Goal: Task Accomplishment & Management: Manage account settings

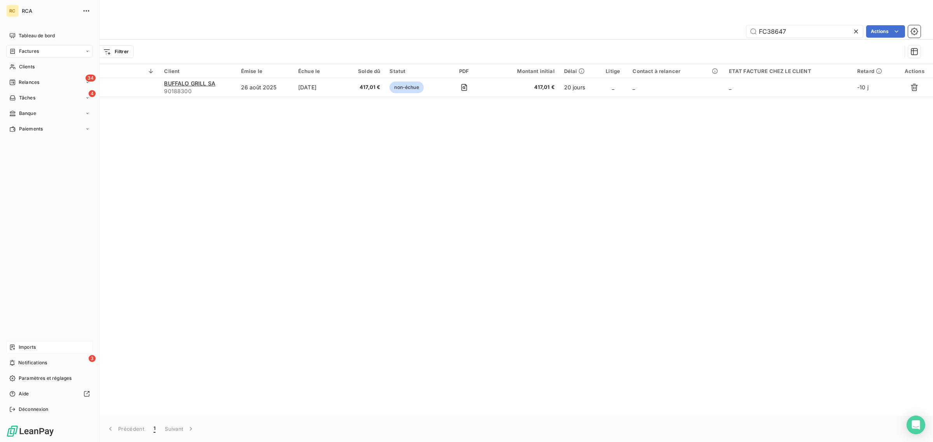
click at [14, 347] on icon at bounding box center [12, 347] width 6 height 6
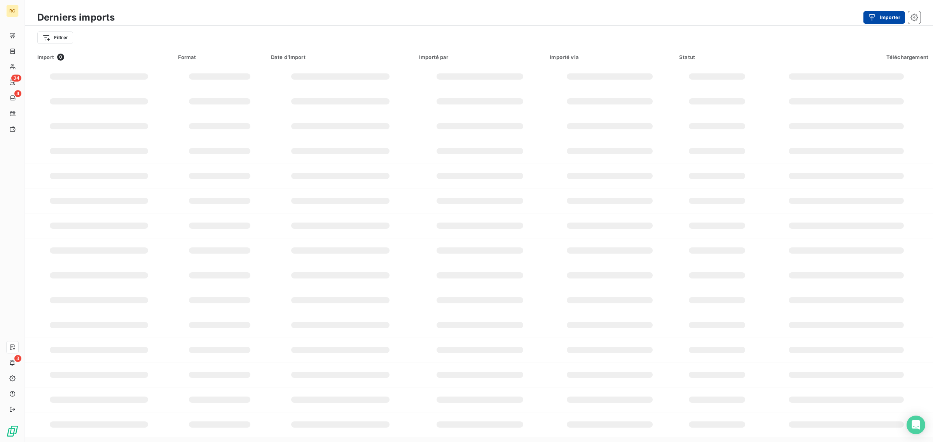
click at [872, 17] on icon "button" at bounding box center [872, 17] width 6 height 7
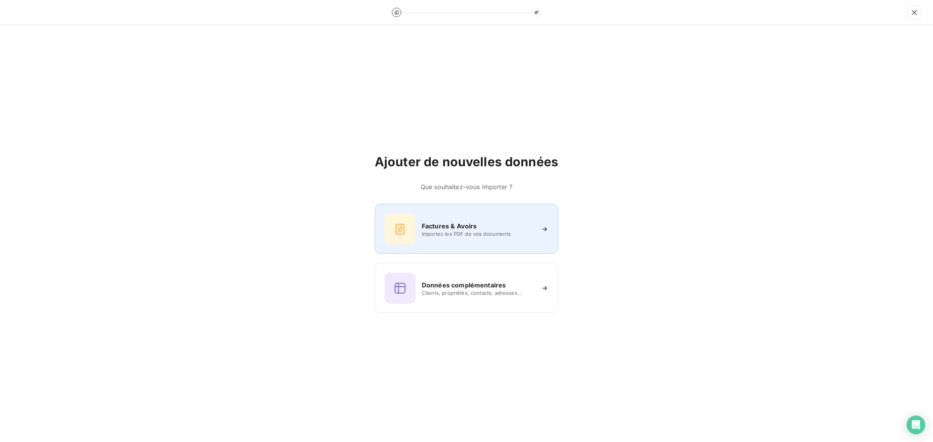
click at [448, 228] on h6 "Factures & Avoirs" at bounding box center [449, 225] width 55 height 9
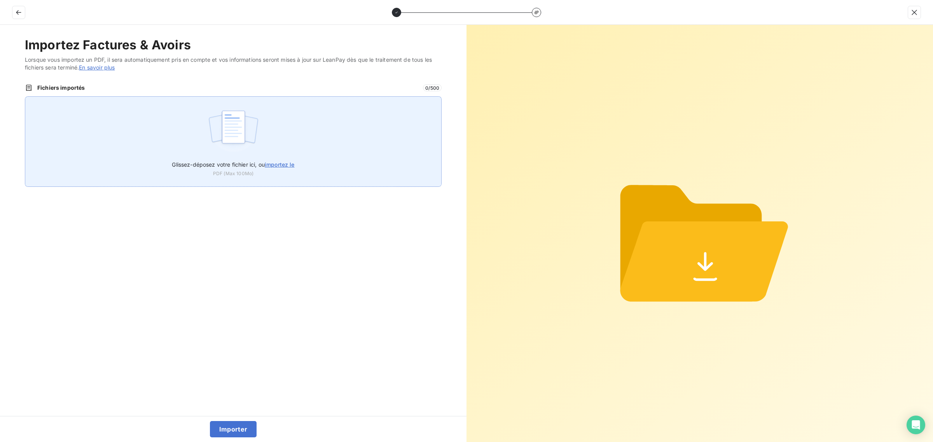
click at [218, 141] on img at bounding box center [234, 131] width 52 height 50
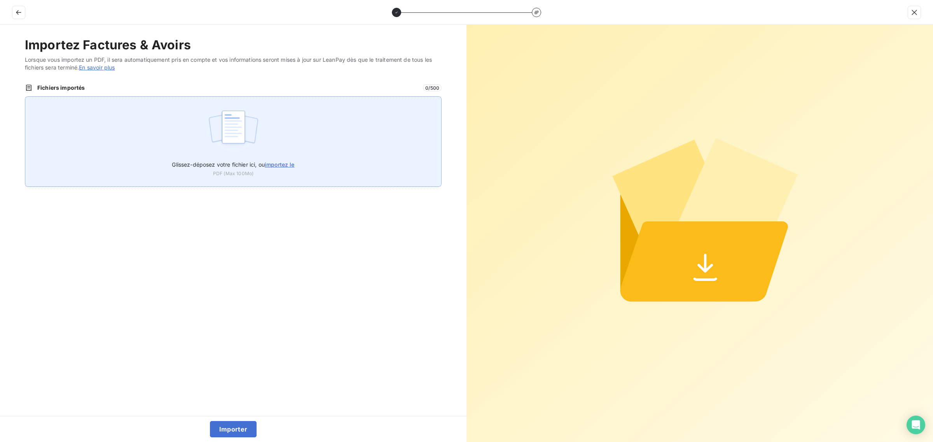
type input "C:\fakepath\FC38798.pdf"
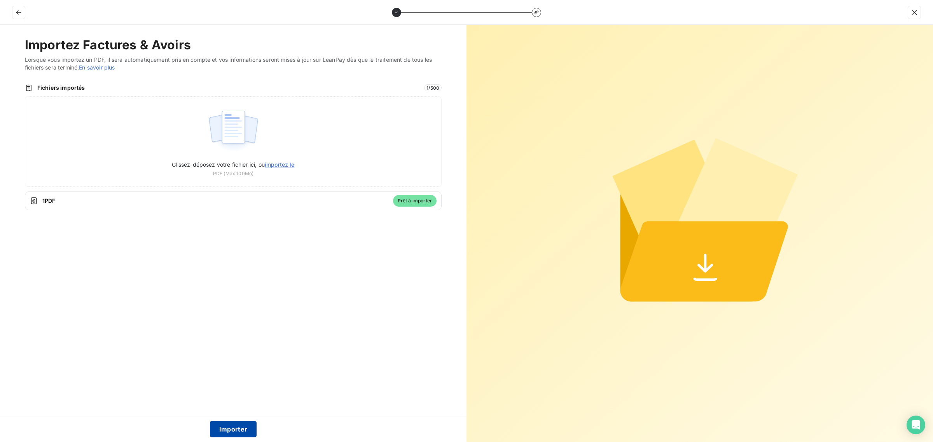
click at [236, 433] on button "Importer" at bounding box center [233, 429] width 47 height 16
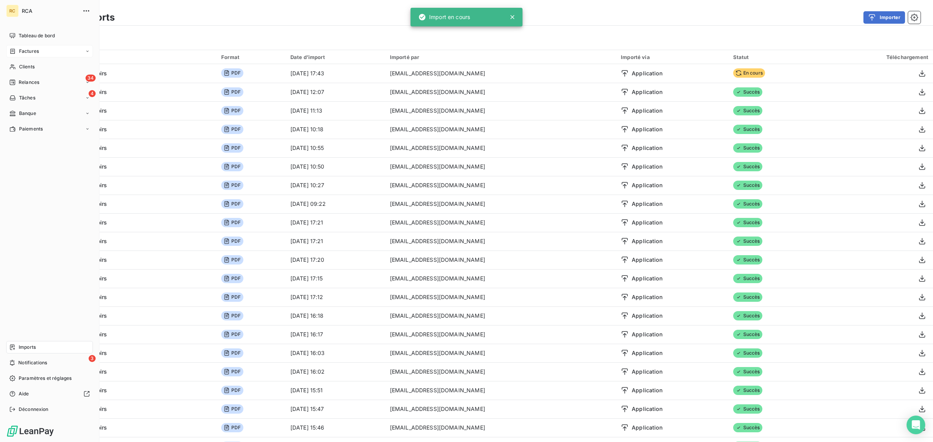
click at [34, 49] on span "Factures" at bounding box center [29, 51] width 20 height 7
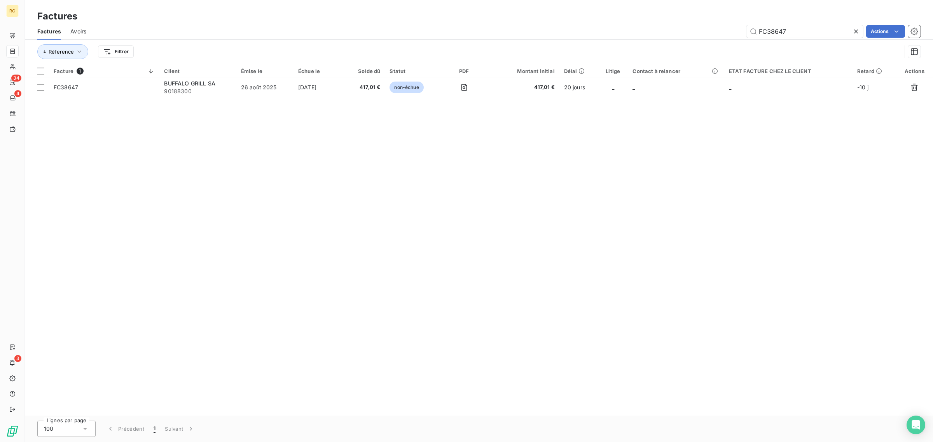
click at [856, 30] on icon at bounding box center [856, 32] width 8 height 8
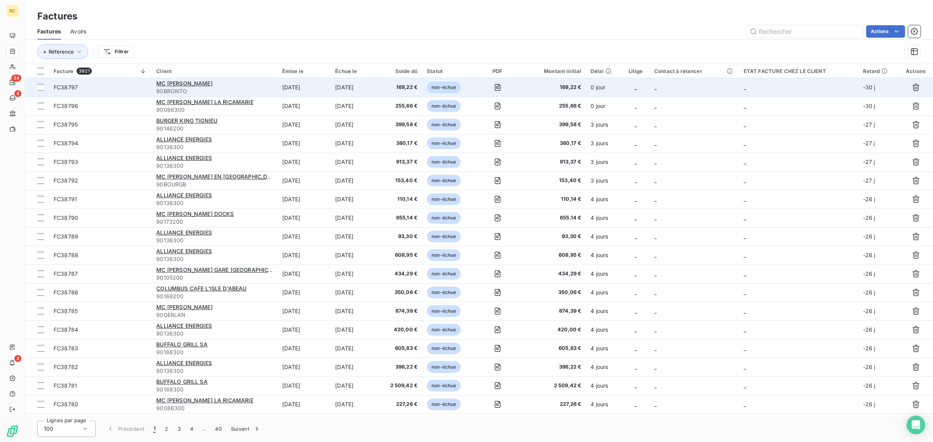
click at [91, 88] on span "FC38797" at bounding box center [100, 88] width 93 height 8
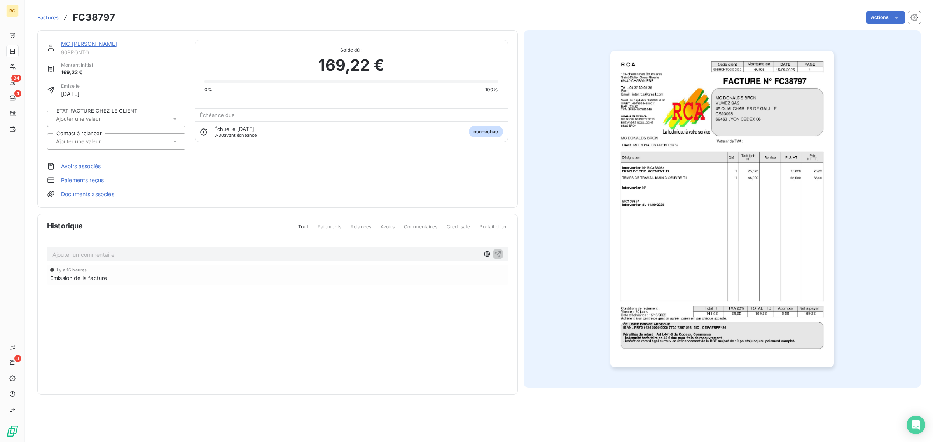
click at [96, 195] on link "Documents associés" at bounding box center [87, 194] width 53 height 8
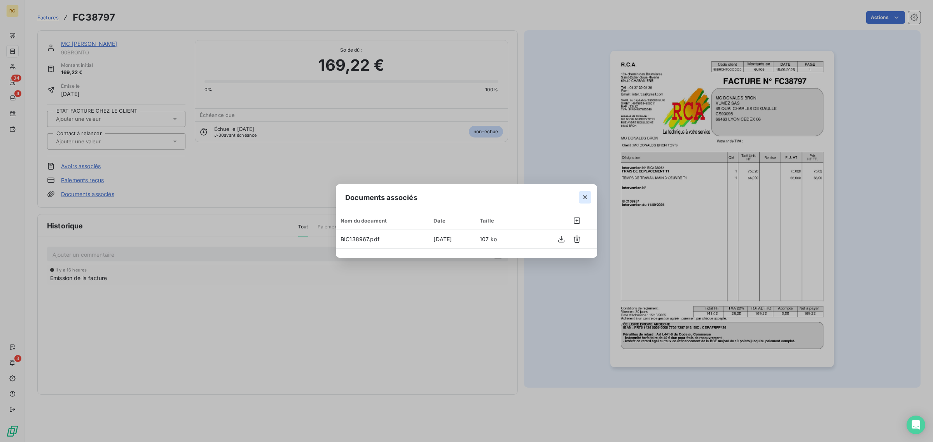
click at [583, 195] on icon "button" at bounding box center [585, 198] width 8 height 8
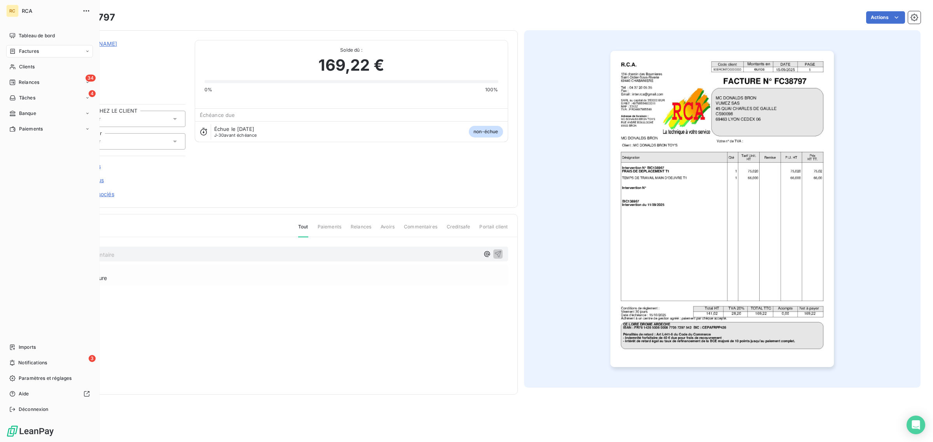
click at [22, 51] on span "Factures" at bounding box center [29, 51] width 20 height 7
click at [17, 49] on div "Factures" at bounding box center [24, 51] width 30 height 7
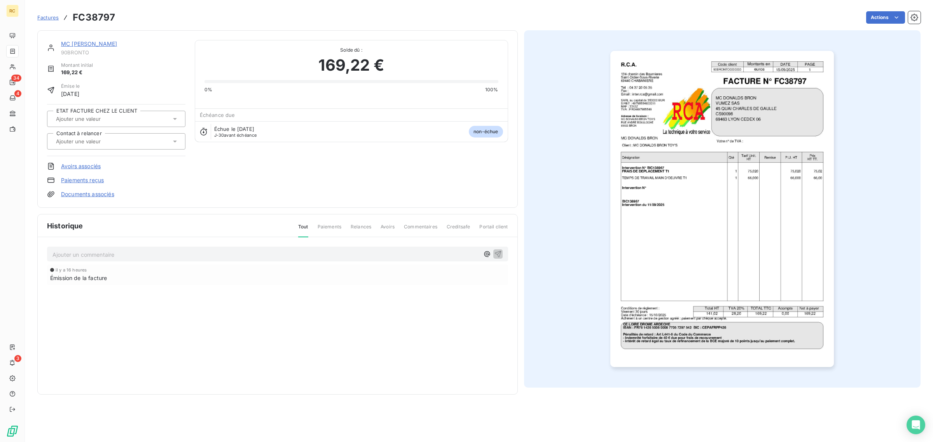
click at [48, 16] on span "Factures" at bounding box center [47, 17] width 21 height 6
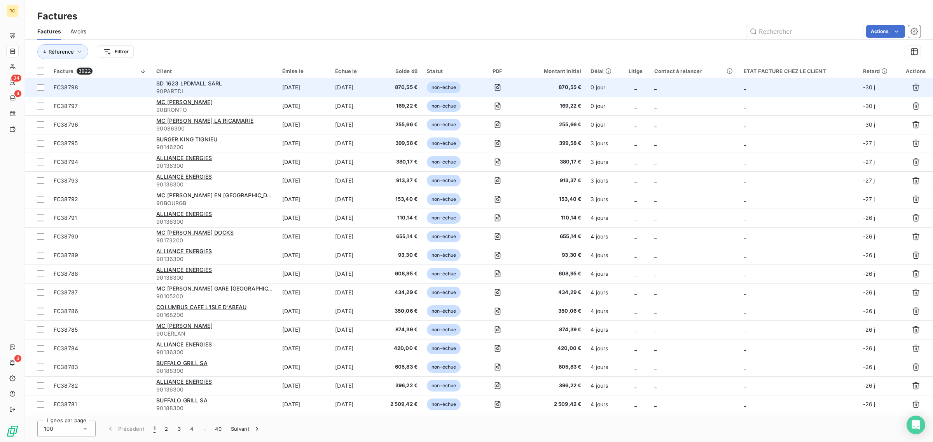
click at [126, 88] on span "FC38798" at bounding box center [100, 88] width 93 height 8
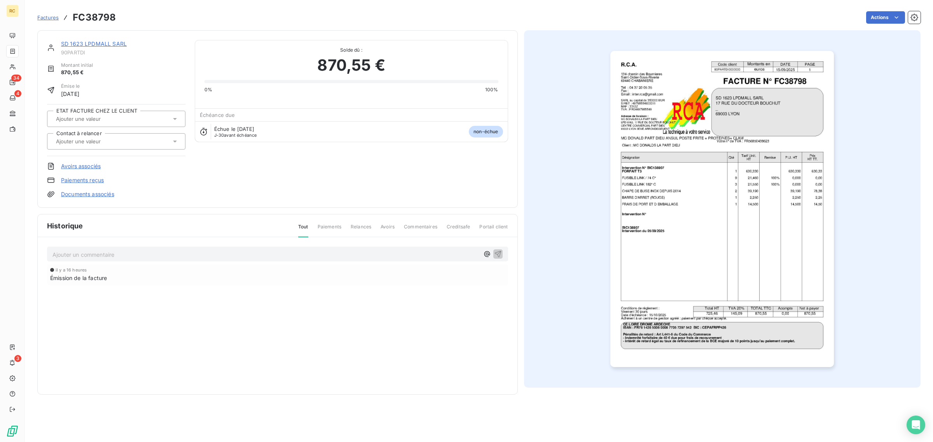
click at [94, 192] on link "Documents associés" at bounding box center [87, 194] width 53 height 8
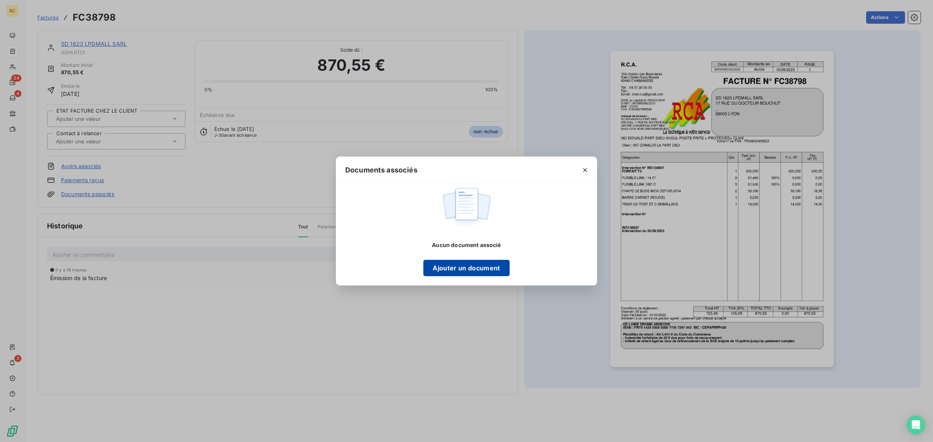
click at [484, 270] on button "Ajouter un document" at bounding box center [466, 268] width 86 height 16
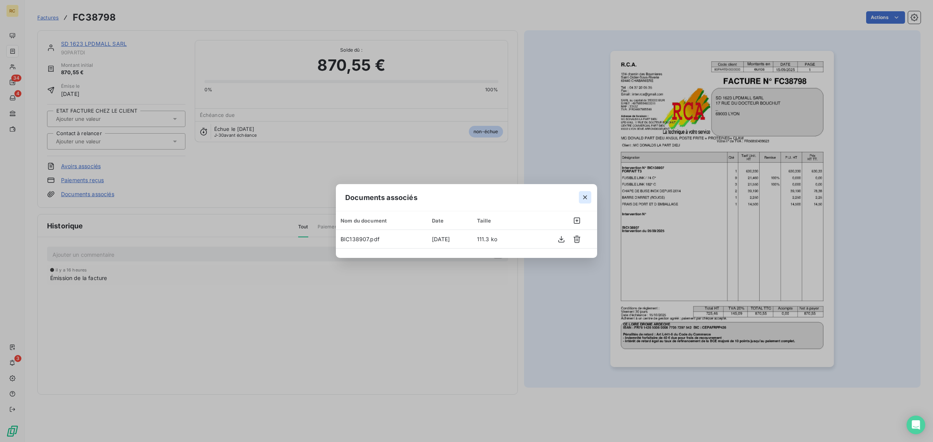
click at [586, 198] on icon "button" at bounding box center [585, 197] width 4 height 4
